Goal: Use online tool/utility

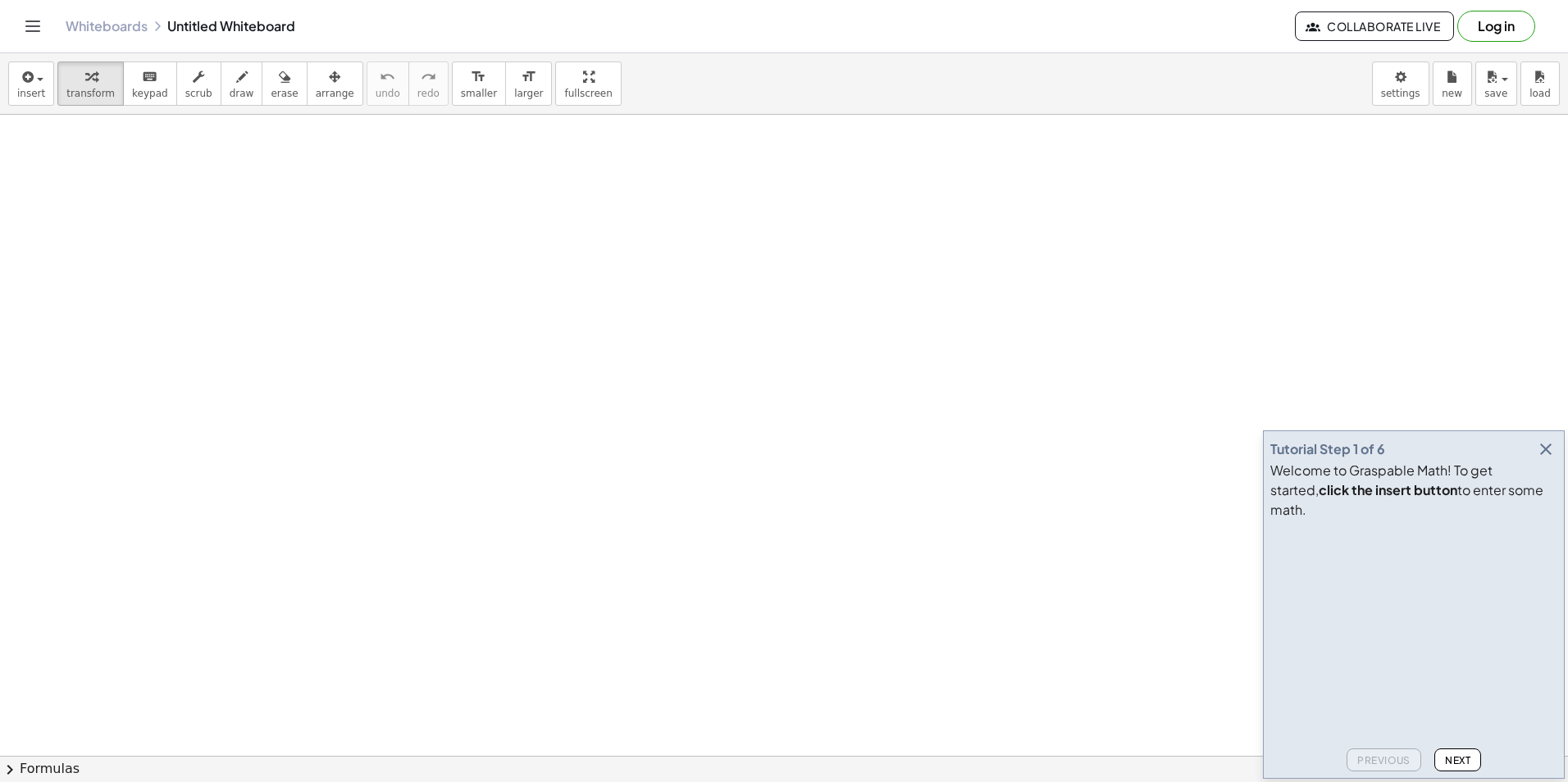
drag, startPoint x: 298, startPoint y: 215, endPoint x: 348, endPoint y: 275, distance: 78.1
click at [236, 84] on icon "button" at bounding box center [242, 77] width 12 height 20
drag, startPoint x: 273, startPoint y: 294, endPoint x: 323, endPoint y: 316, distance: 54.6
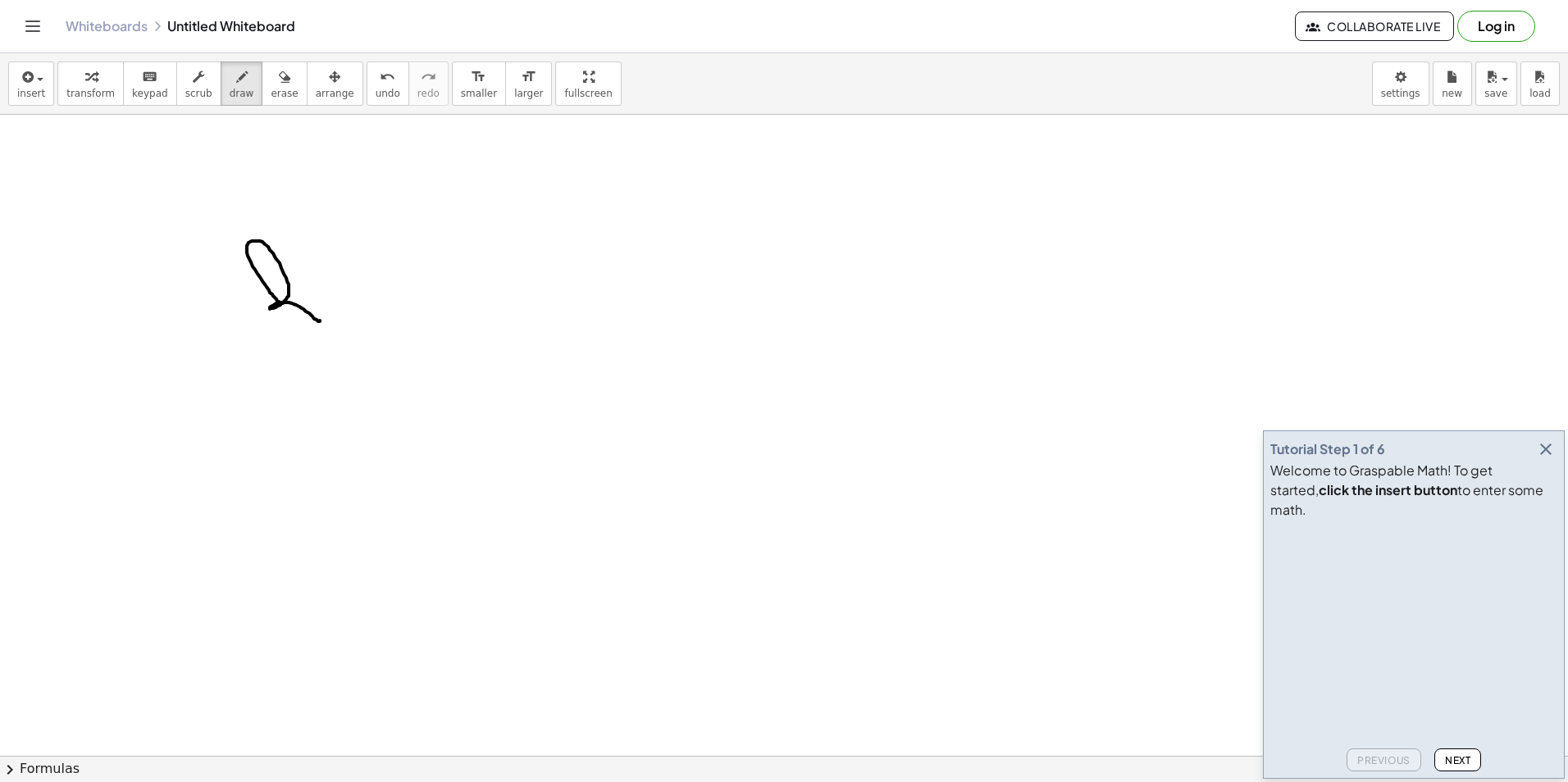
drag, startPoint x: 475, startPoint y: 302, endPoint x: 1545, endPoint y: 466, distance: 1082.5
click at [1545, 460] on icon "button" at bounding box center [1546, 450] width 20 height 20
